Goal: Information Seeking & Learning: Find specific fact

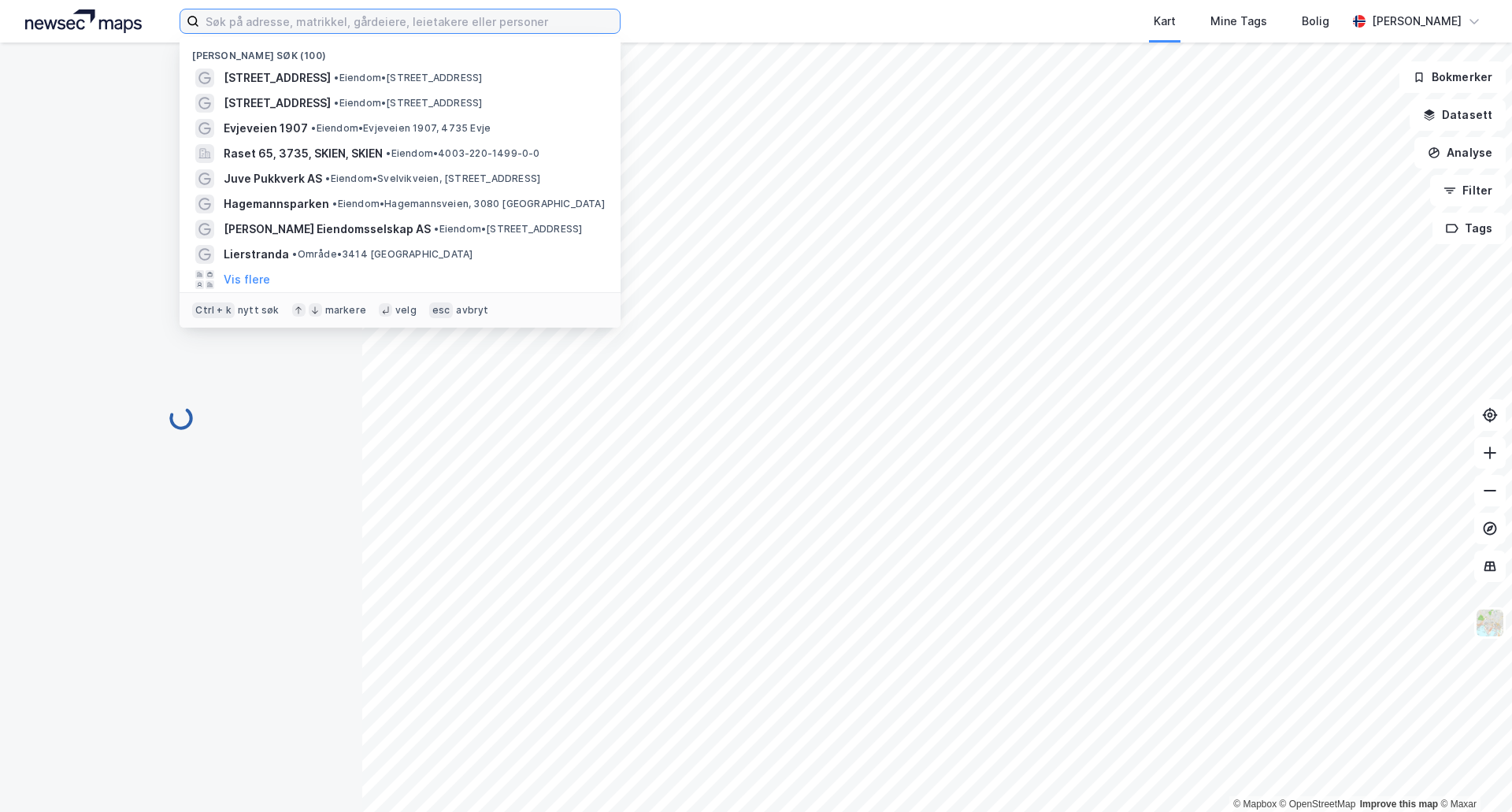
click at [276, 25] on input at bounding box center [410, 21] width 420 height 24
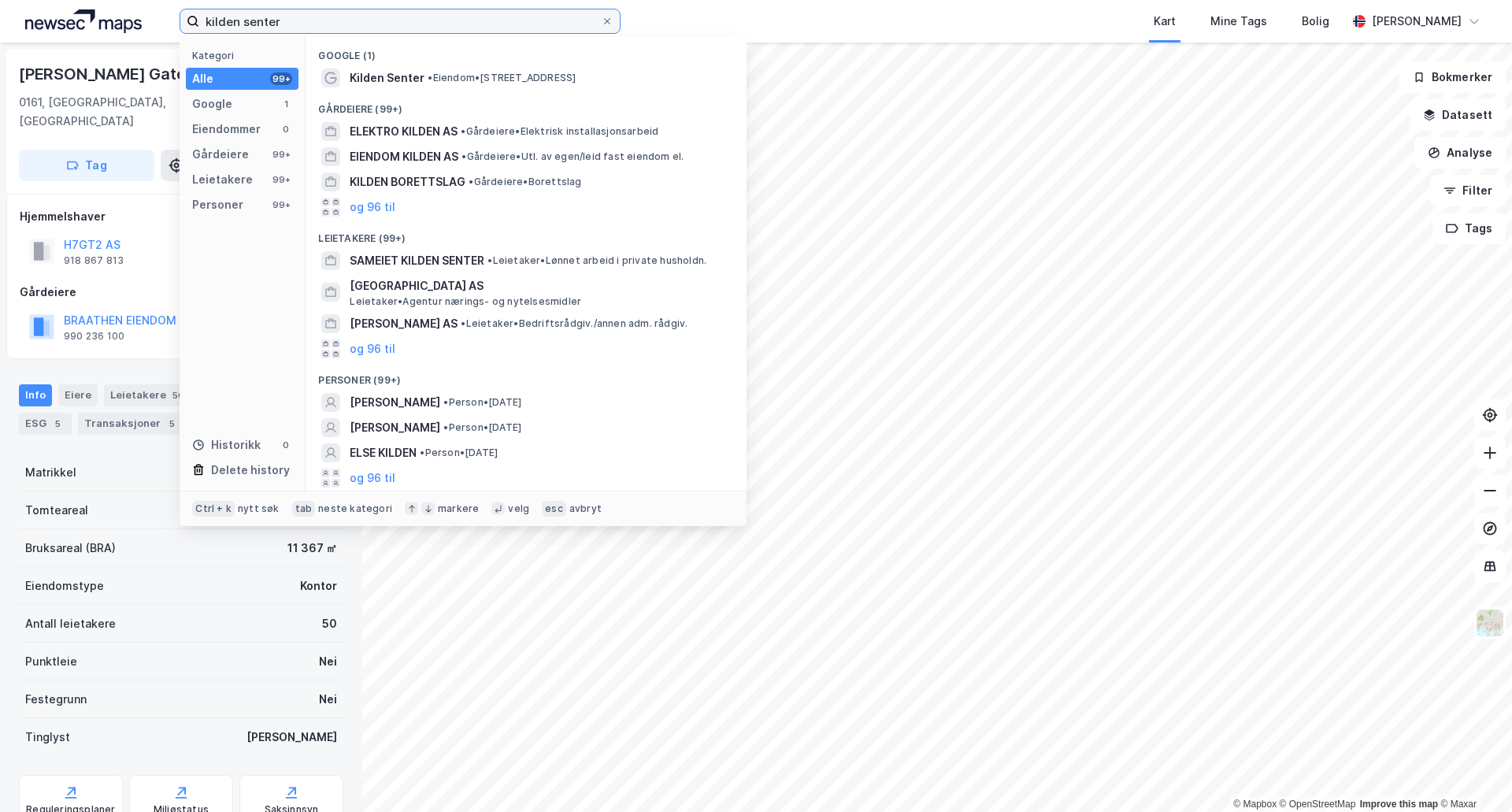
click at [385, 16] on input "kilden senter" at bounding box center [400, 21] width 402 height 24
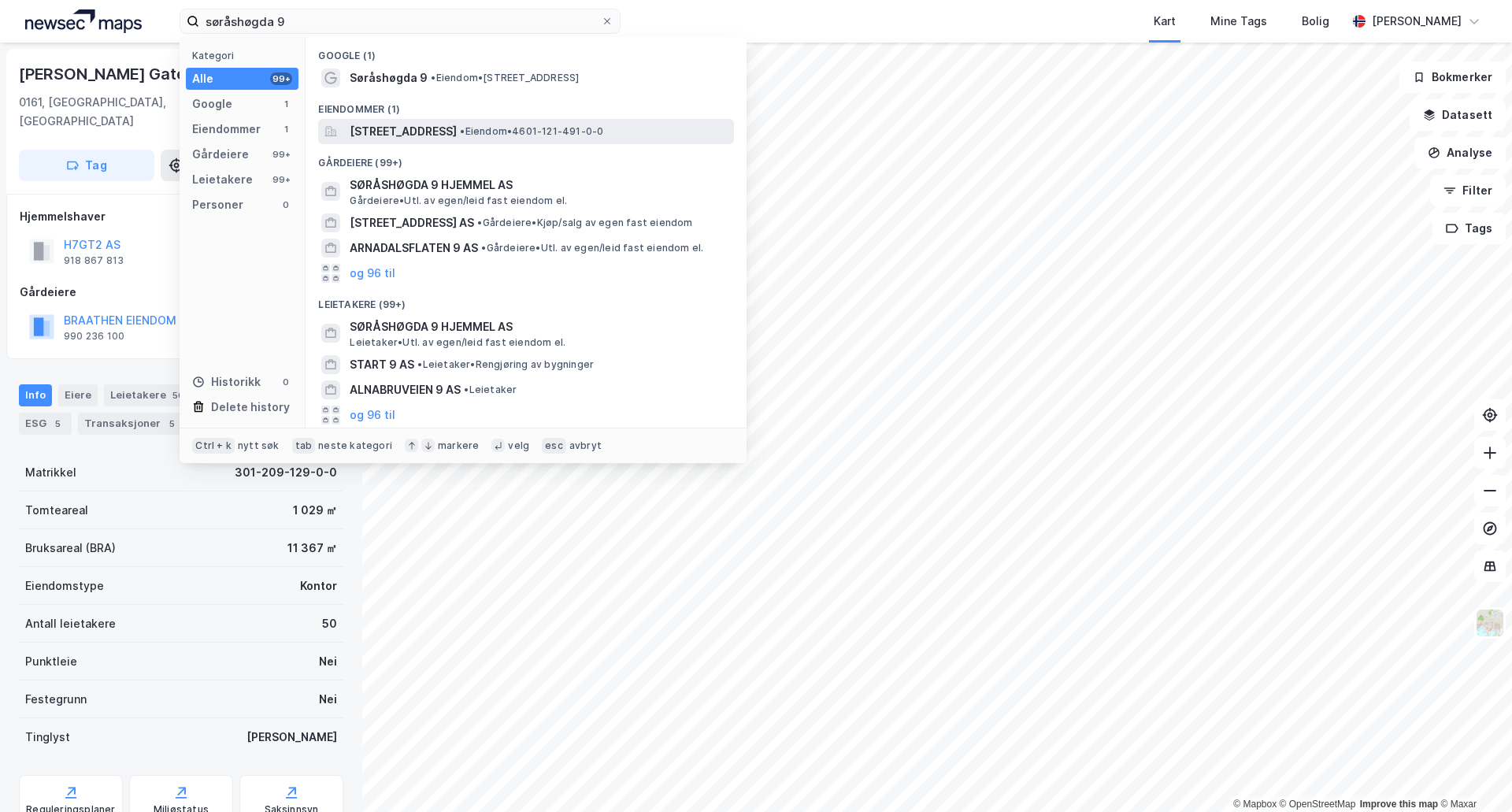
click at [396, 131] on span "[STREET_ADDRESS]" at bounding box center [403, 131] width 107 height 19
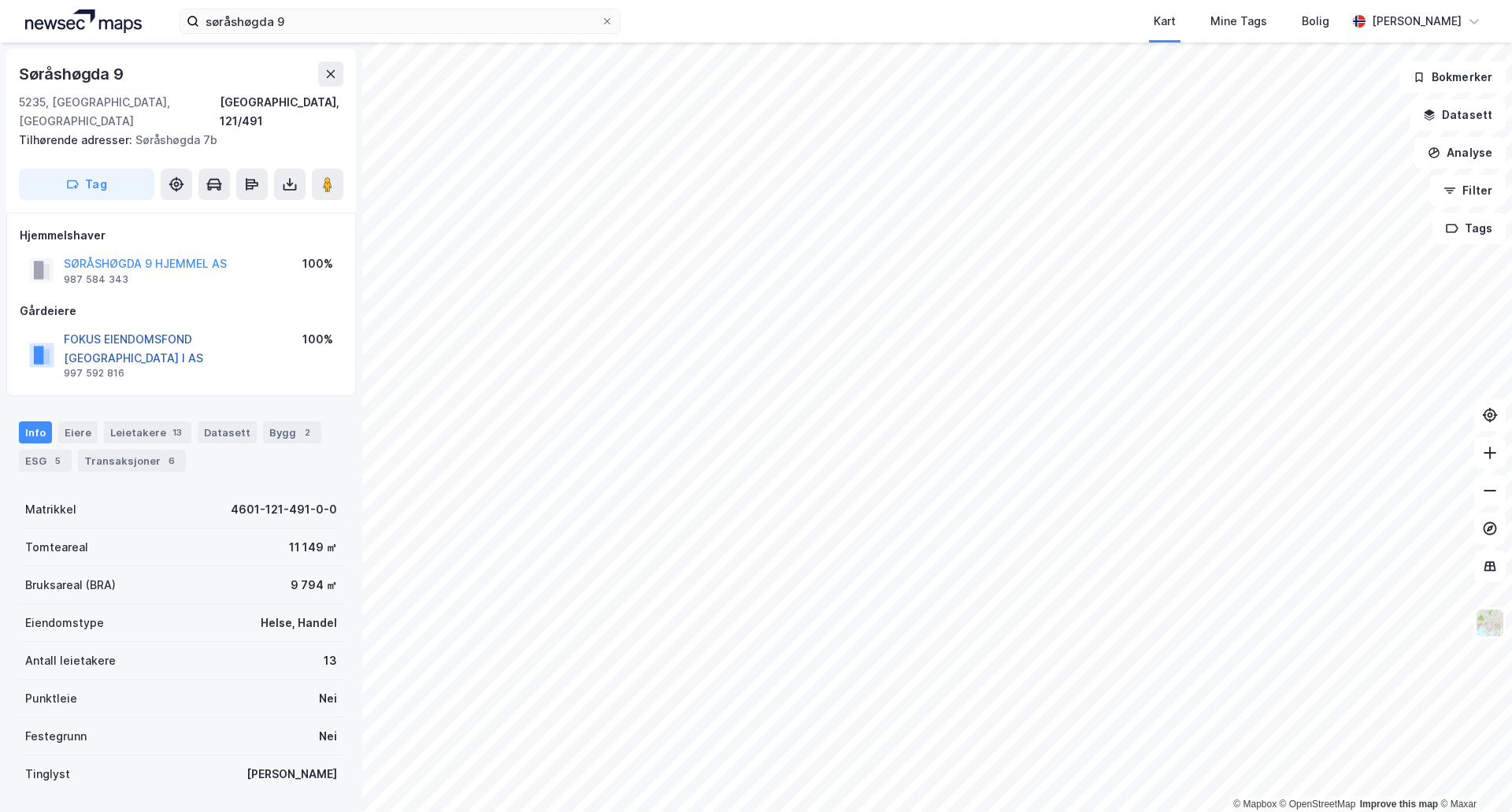
click at [0, 0] on button "FOKUS EIENDOMSFOND [GEOGRAPHIC_DATA] I AS" at bounding box center [0, 0] width 0 height 0
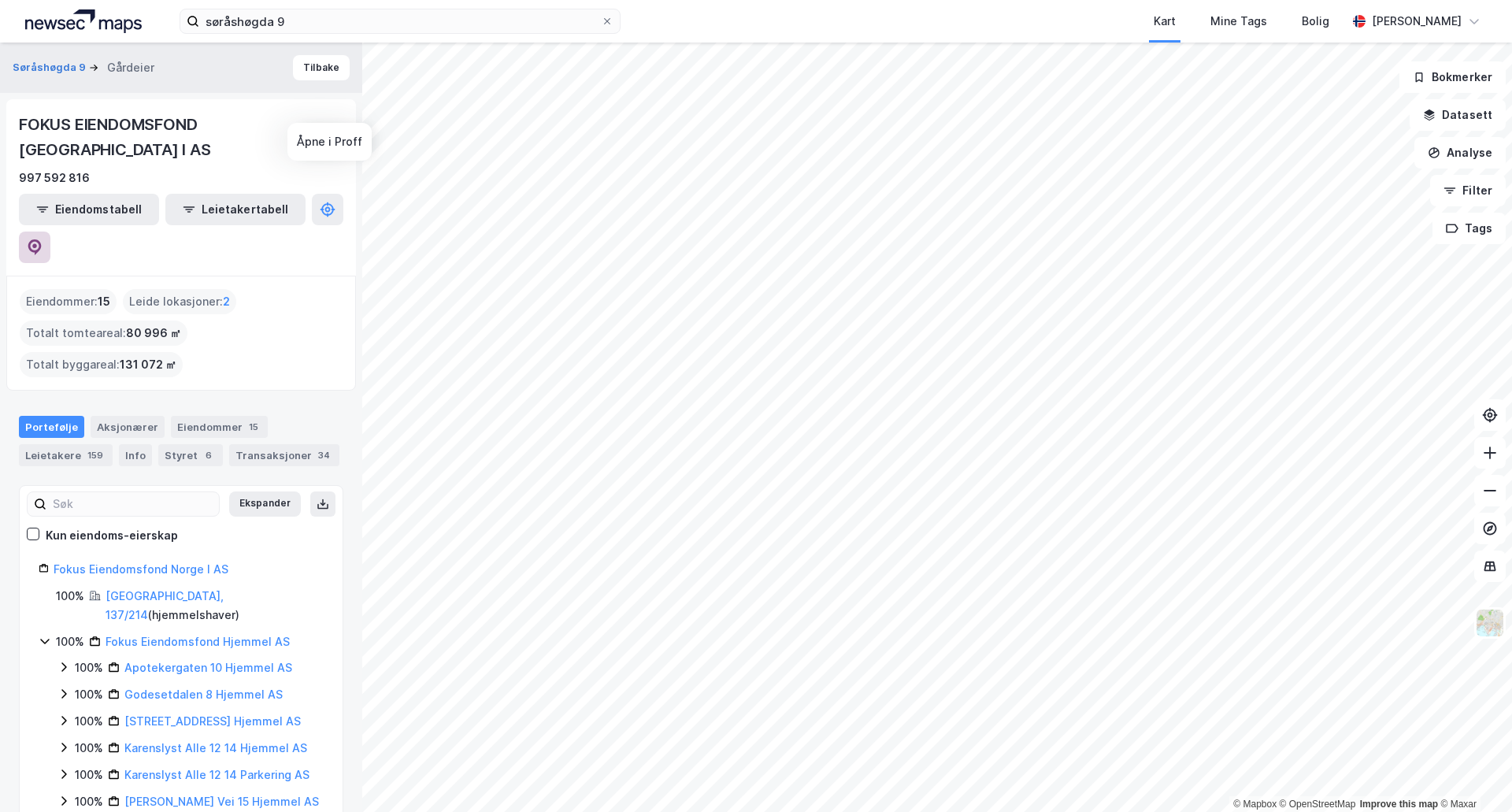
click at [42, 239] on icon at bounding box center [34, 247] width 16 height 16
click at [299, 70] on button "Tilbake" at bounding box center [321, 67] width 57 height 26
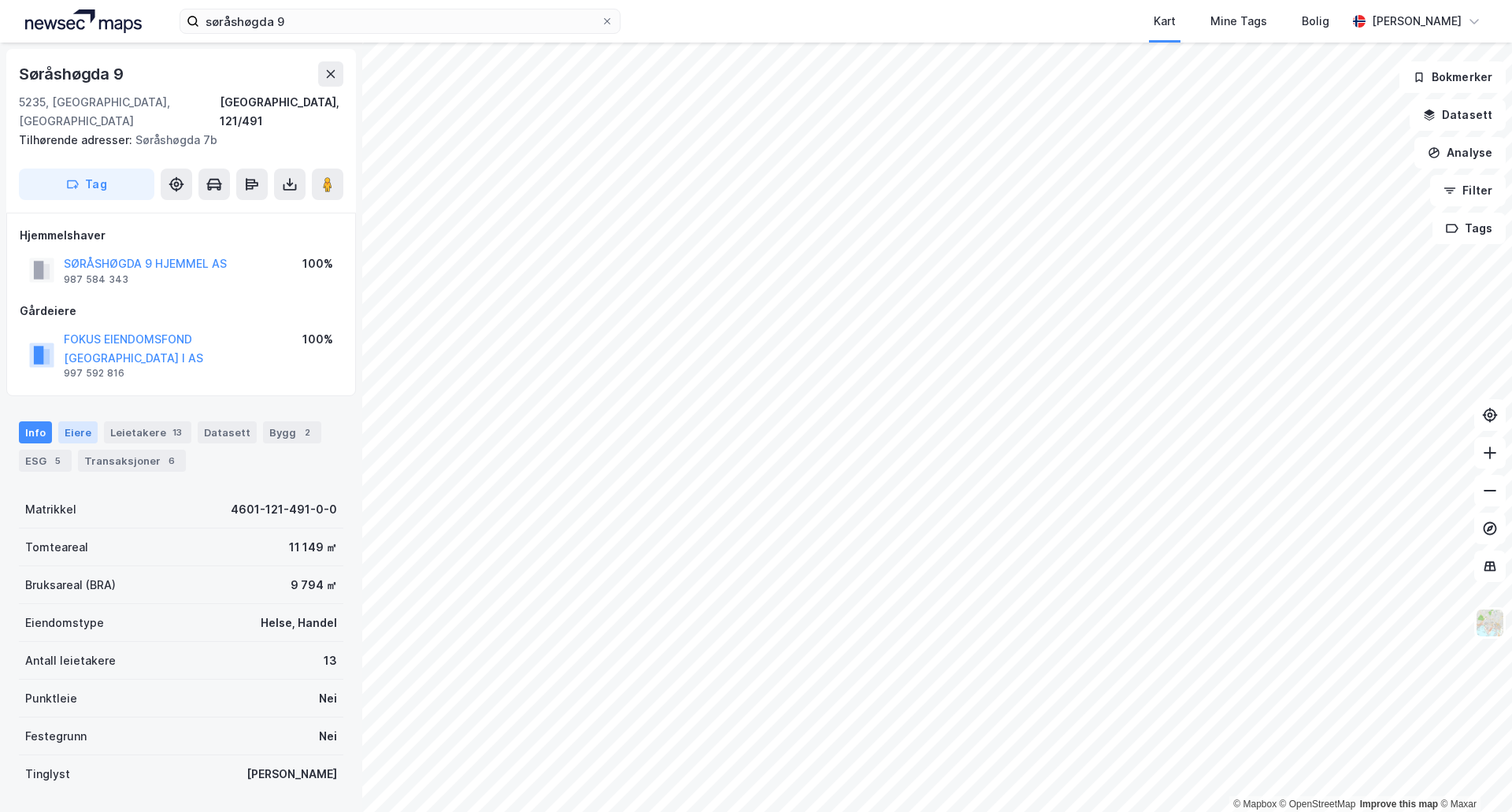
click at [83, 421] on div "Eiere" at bounding box center [78, 432] width 40 height 22
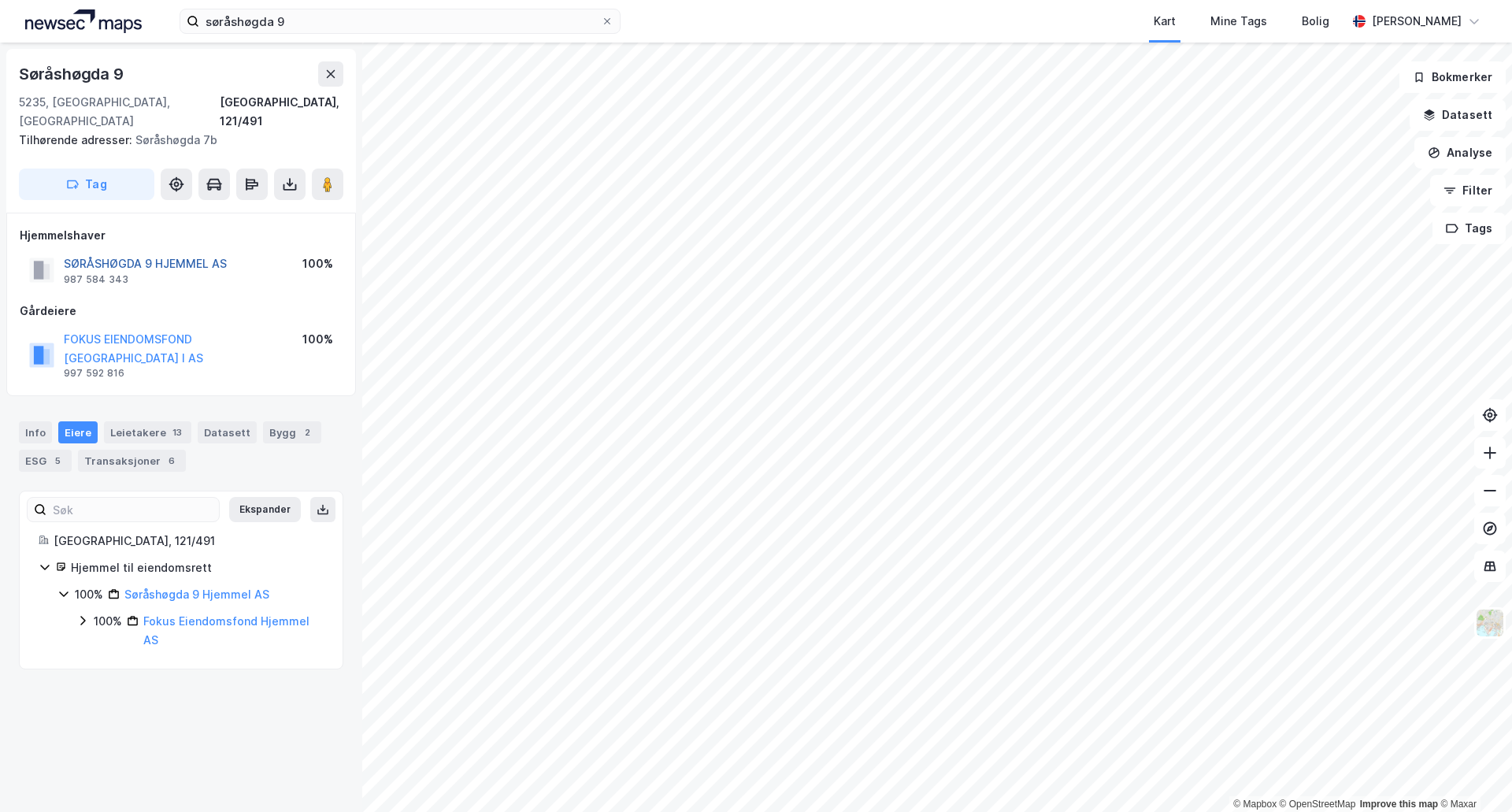
click at [0, 0] on button "SØRÅSHØGDA 9 HJEMMEL AS" at bounding box center [0, 0] width 0 height 0
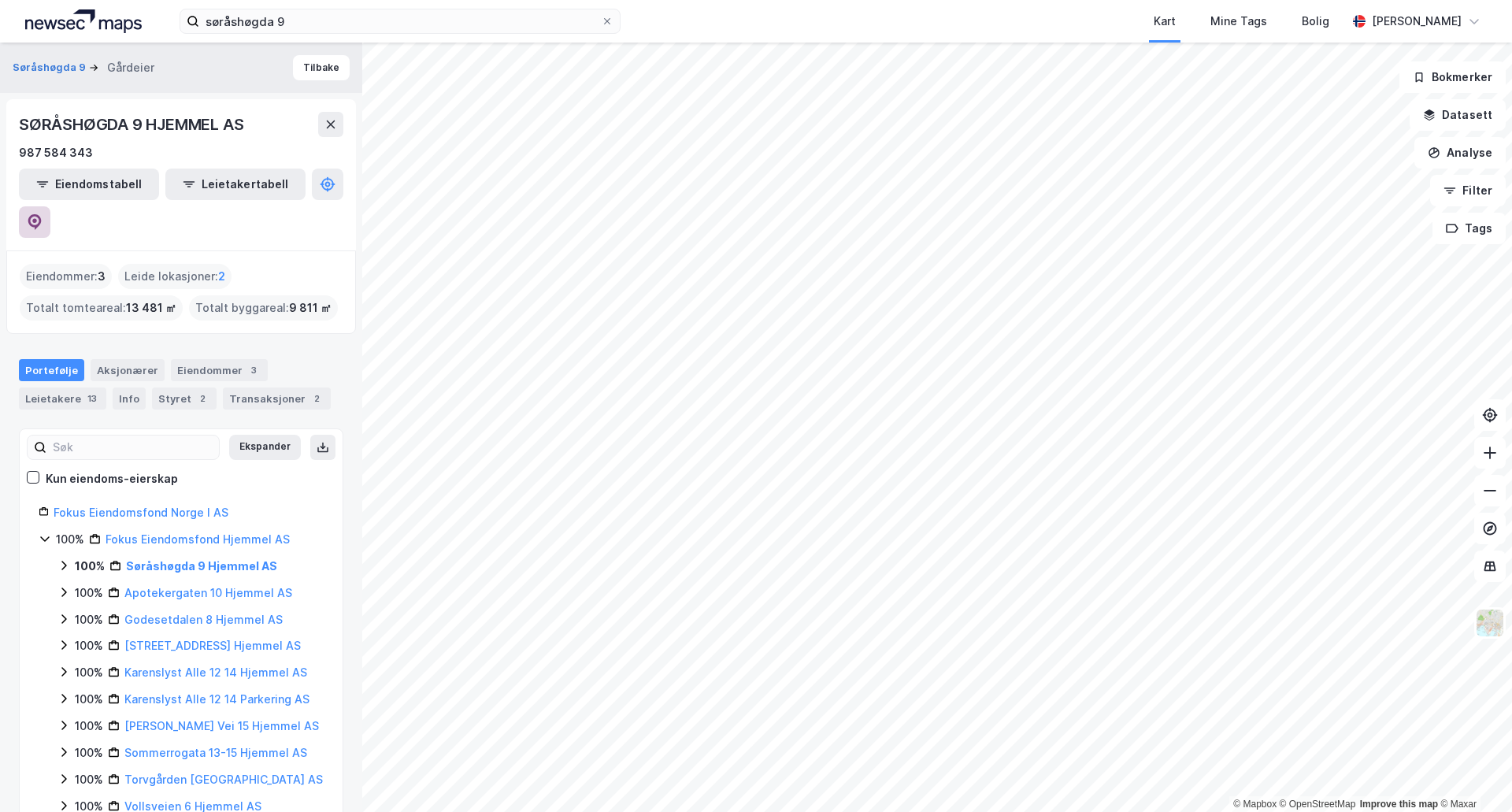
click at [42, 214] on icon at bounding box center [34, 222] width 16 height 16
click at [308, 18] on input "søråshøgda 9" at bounding box center [400, 21] width 402 height 24
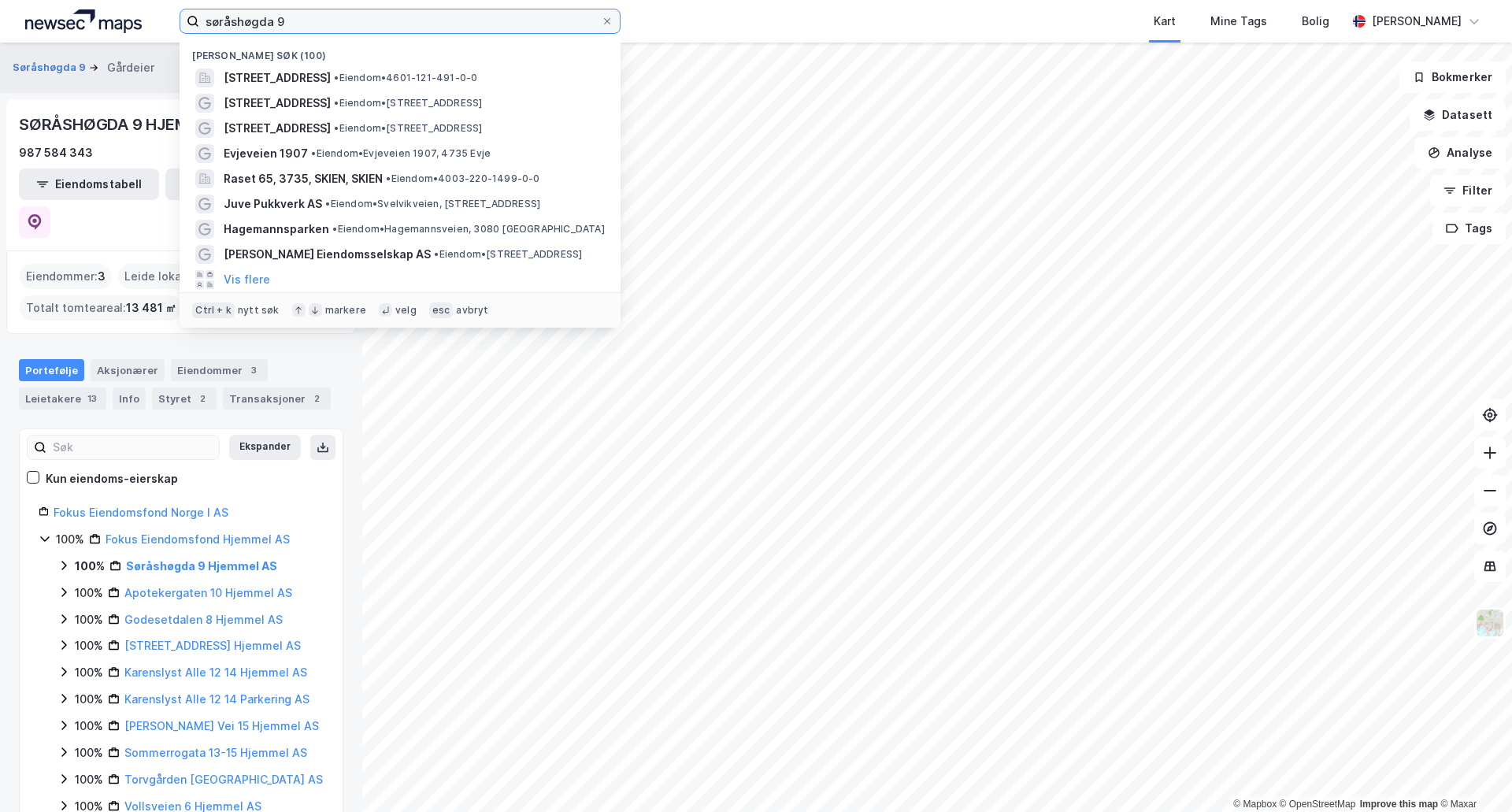
click at [308, 18] on input "søråshøgda 9" at bounding box center [400, 21] width 402 height 24
paste input "[PERSON_NAME]"
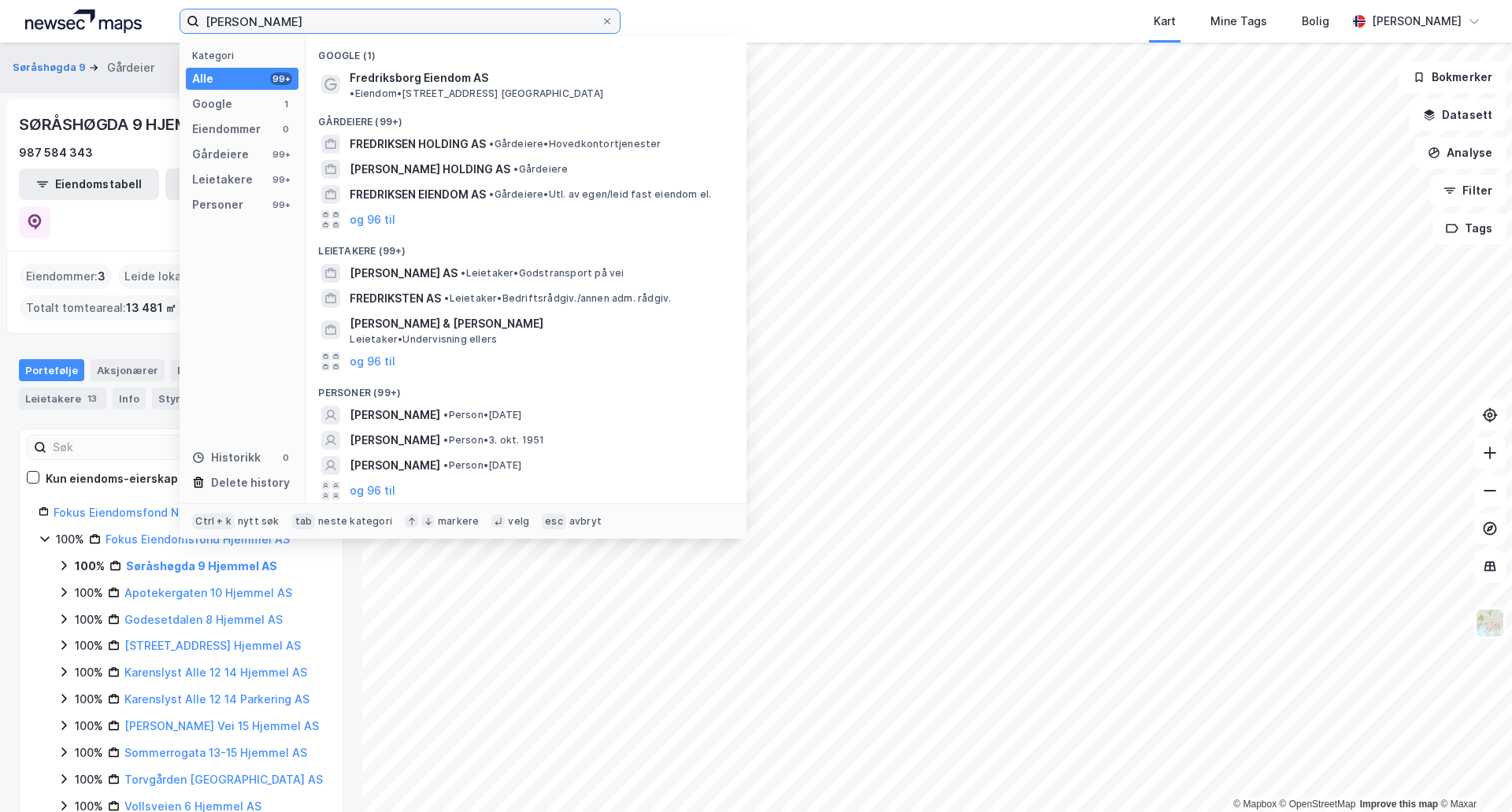
click at [212, 22] on input "[PERSON_NAME]" at bounding box center [400, 21] width 402 height 24
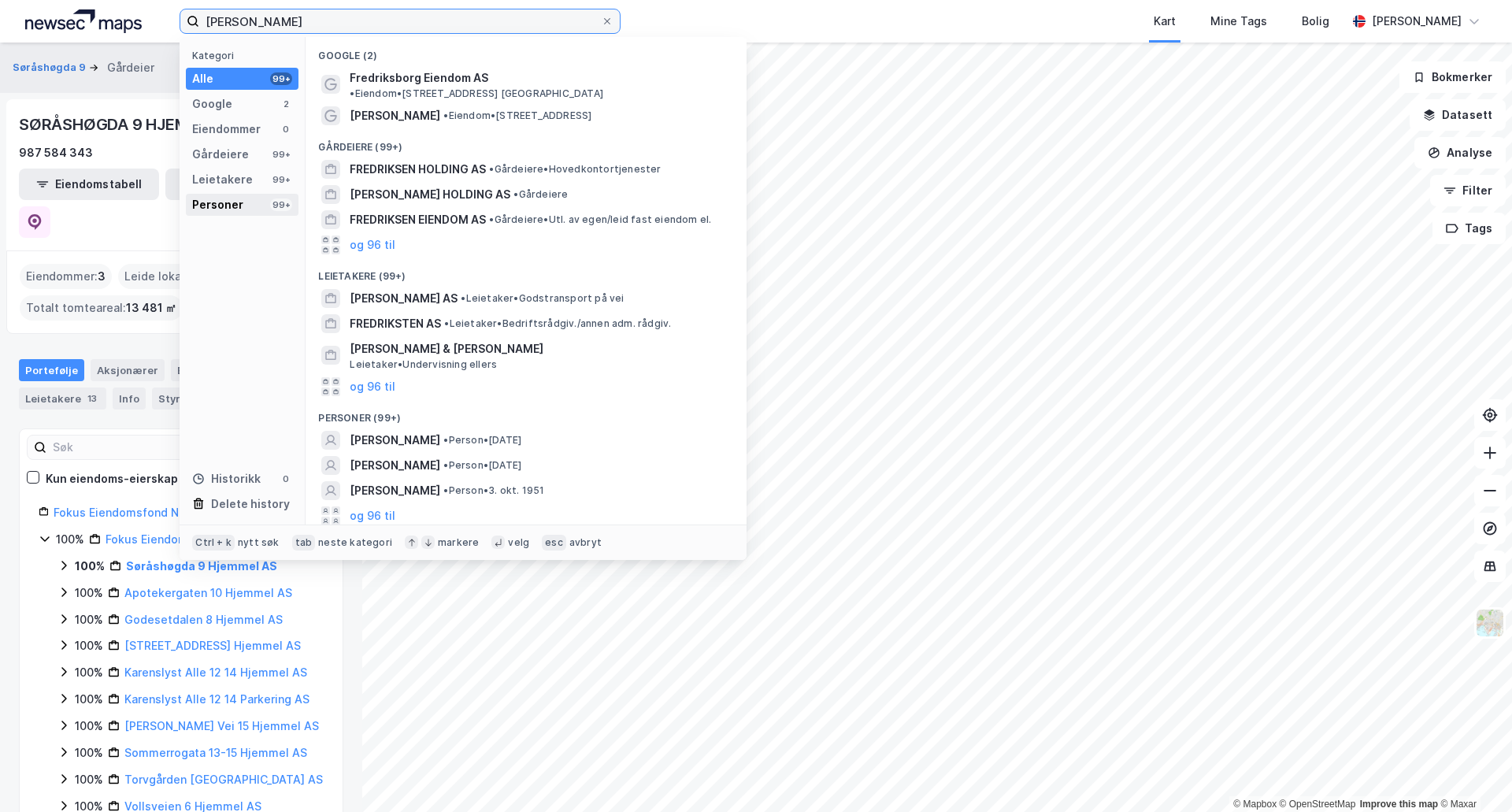
type input "[PERSON_NAME]"
click at [250, 203] on div "Personer 99+" at bounding box center [241, 204] width 112 height 22
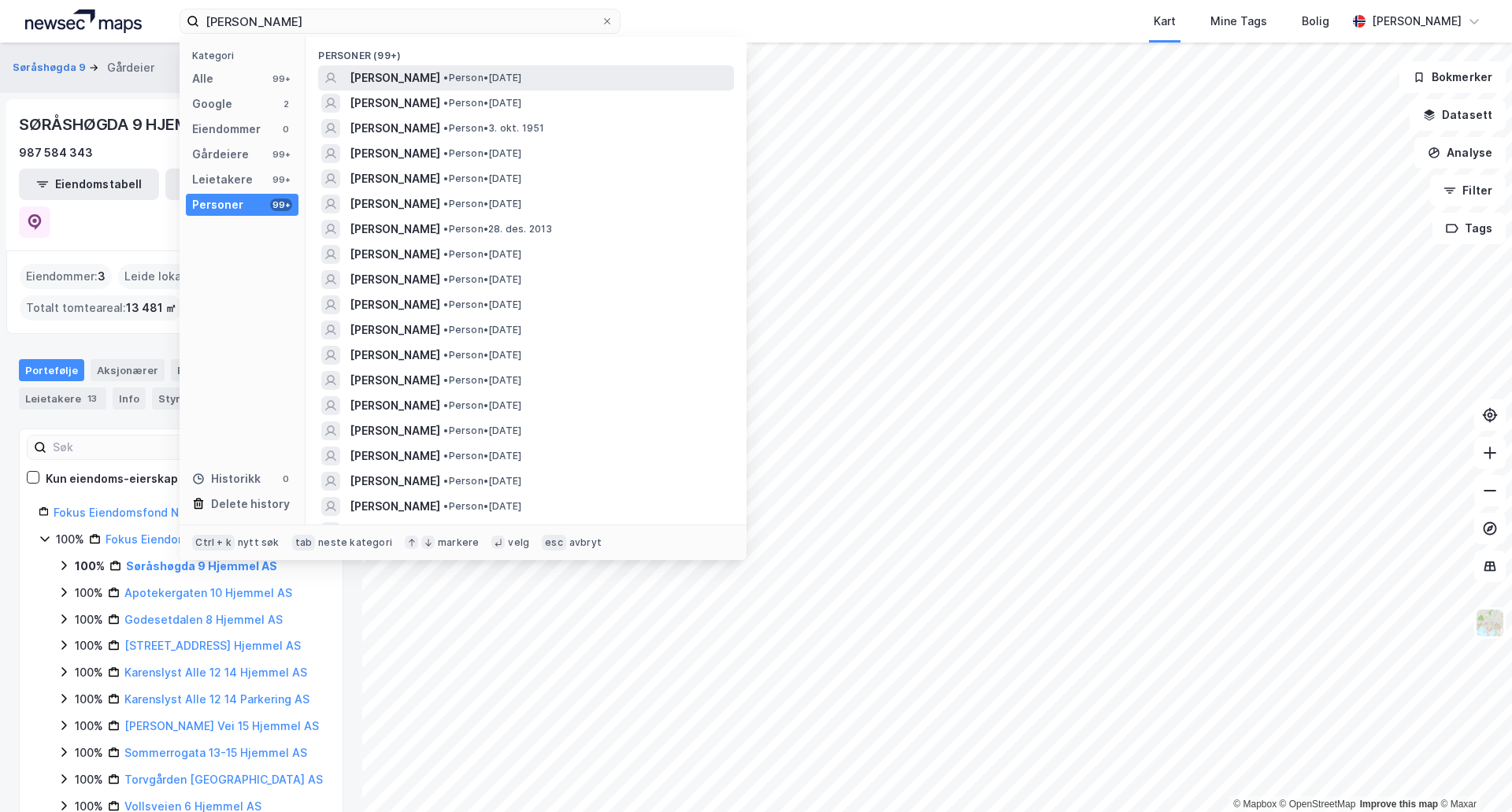
click at [440, 73] on span "[PERSON_NAME]" at bounding box center [395, 78] width 91 height 19
